Goal: Use online tool/utility: Use online tool/utility

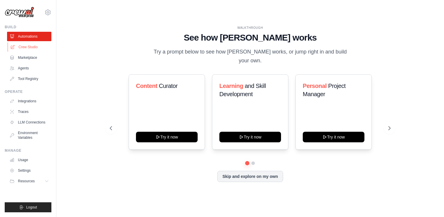
click at [34, 45] on link "Crew Studio" at bounding box center [30, 46] width 44 height 9
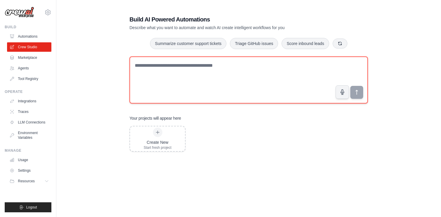
click at [263, 73] on textarea at bounding box center [249, 79] width 239 height 47
click at [305, 63] on textarea at bounding box center [249, 79] width 239 height 47
